Goal: Find specific page/section: Locate item on page

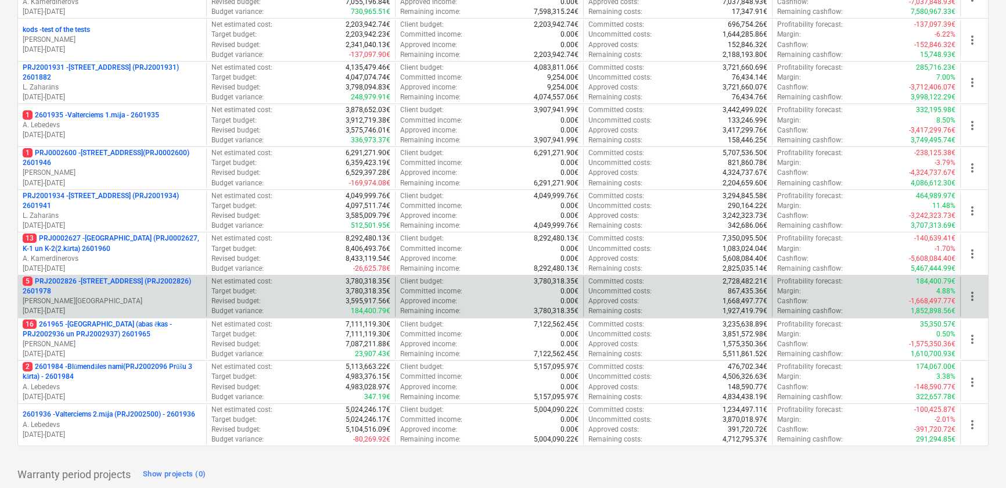
scroll to position [411, 0]
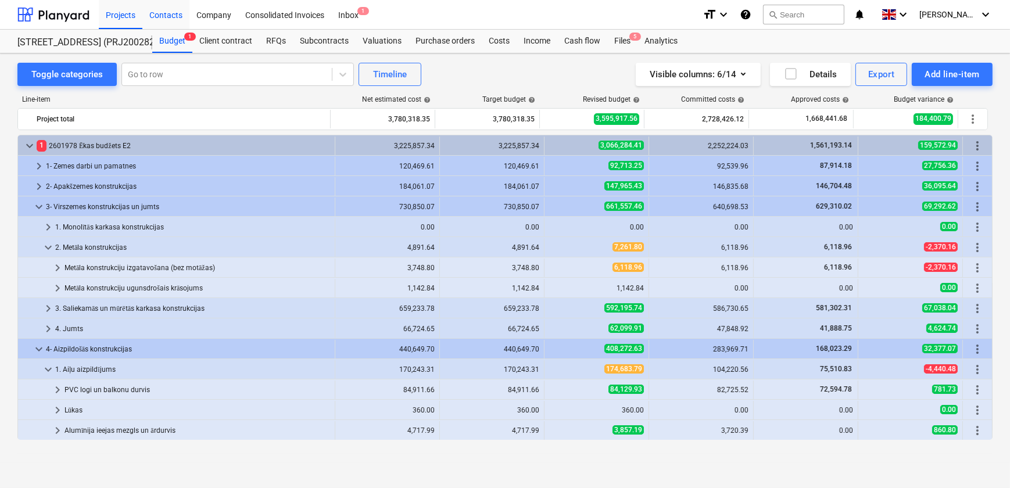
drag, startPoint x: 165, startPoint y: 17, endPoint x: 174, endPoint y: 24, distance: 12.0
click at [166, 17] on div "Contacts" at bounding box center [165, 14] width 47 height 30
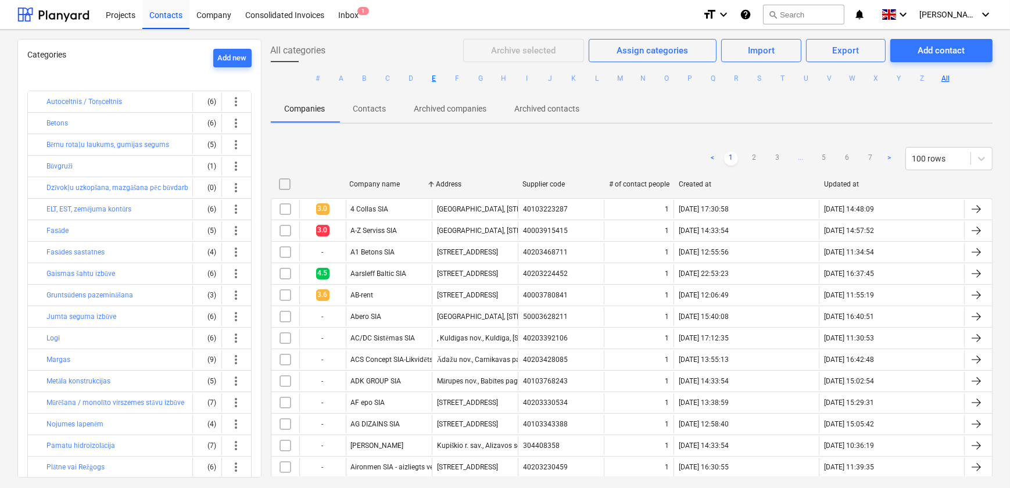
click at [432, 79] on button "E" at bounding box center [434, 78] width 14 height 14
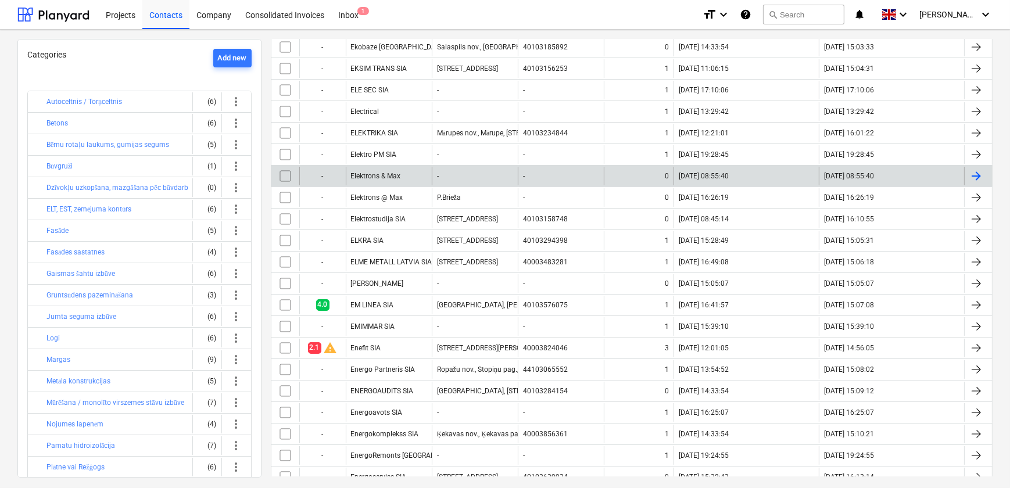
scroll to position [370, 0]
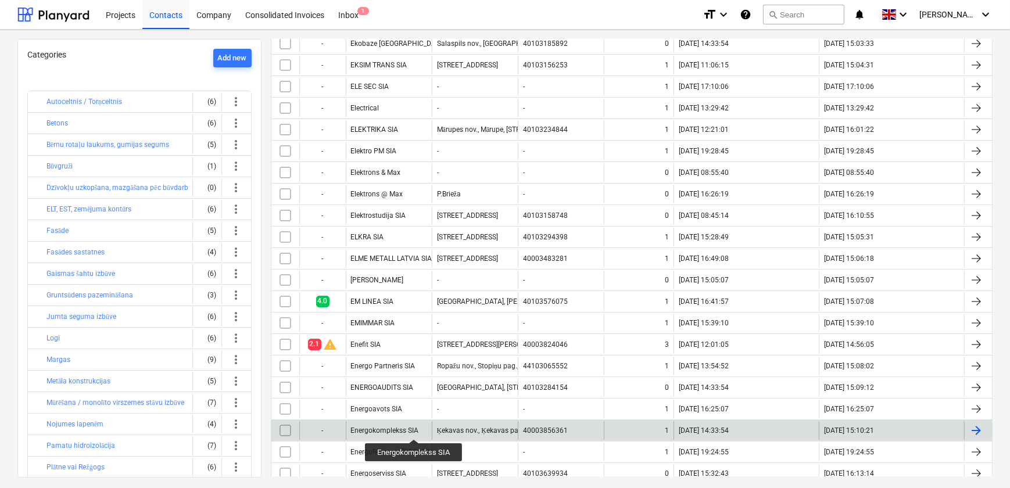
click at [414, 429] on div "Energokomplekss SIA" at bounding box center [385, 431] width 68 height 8
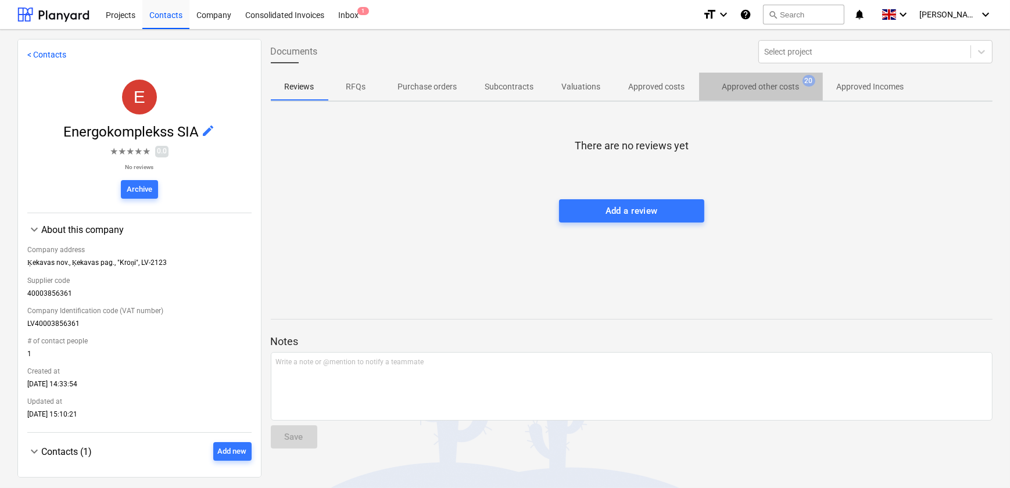
click at [759, 84] on p "Approved other costs" at bounding box center [760, 87] width 77 height 12
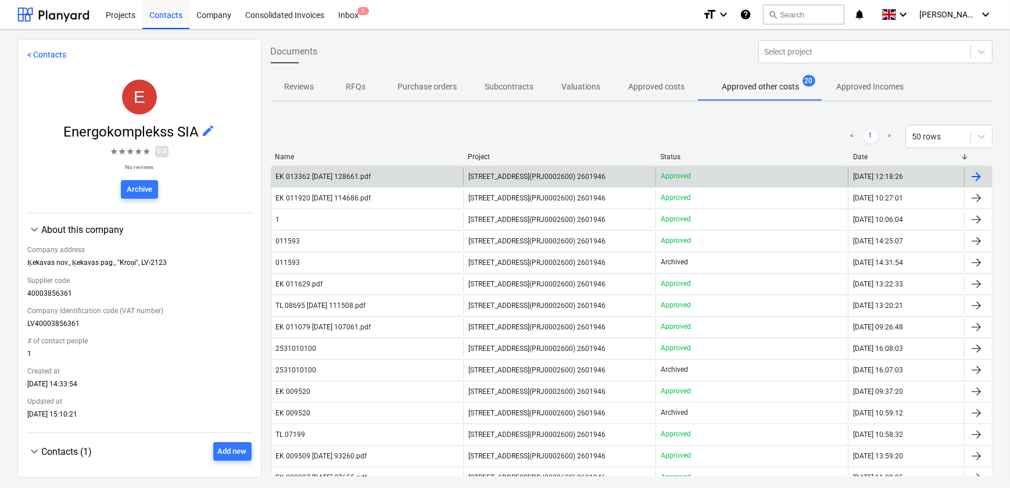
click at [355, 175] on div "EK 013362 [DATE] 128661.pdf" at bounding box center [323, 177] width 95 height 8
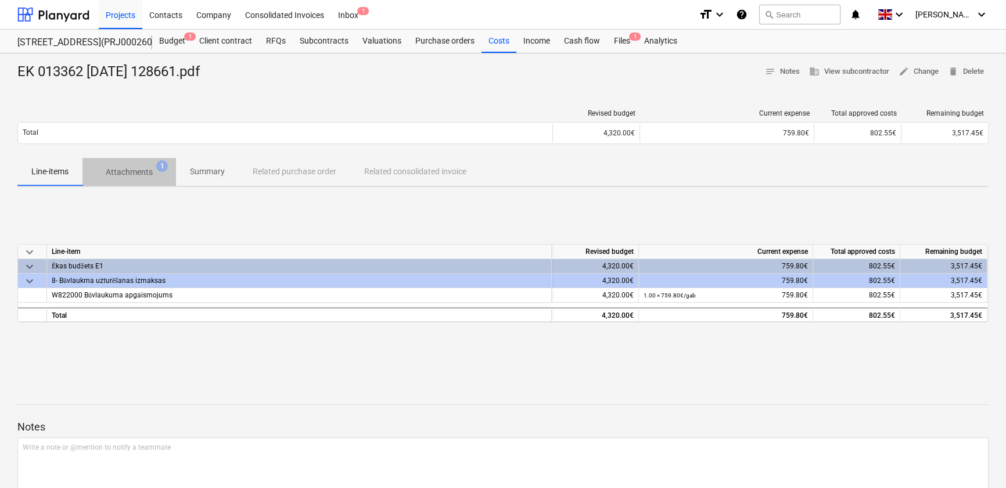
click at [117, 169] on p "Attachments" at bounding box center [129, 172] width 47 height 12
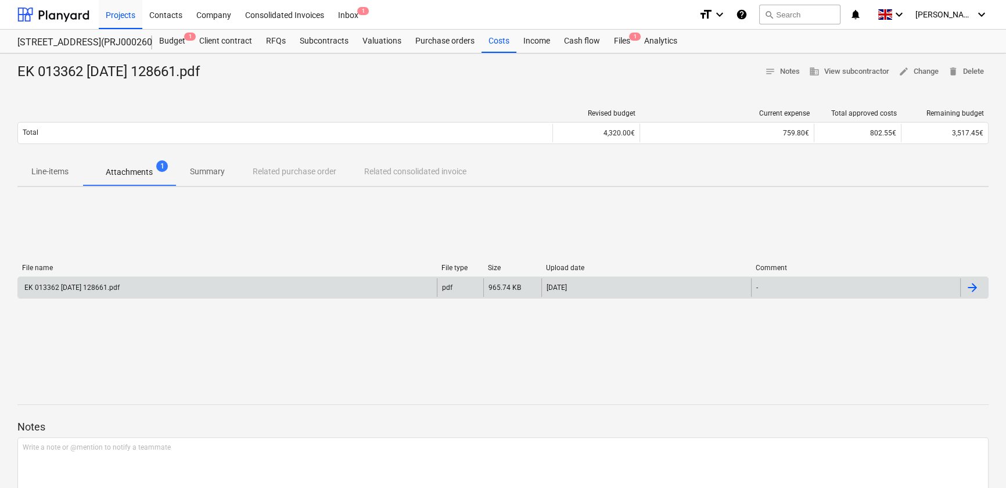
click at [99, 291] on div "EK 013362 [DATE] 128661.pdf" at bounding box center [71, 288] width 97 height 8
